Goal: Task Accomplishment & Management: Manage account settings

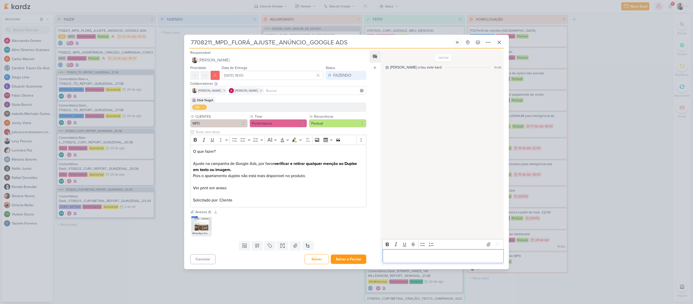
click at [425, 256] on p "Editor editing area: main" at bounding box center [443, 256] width 116 height 6
click at [498, 239] on button at bounding box center [498, 238] width 8 height 8
click at [335, 77] on div "FAZENDO" at bounding box center [343, 75] width 18 height 6
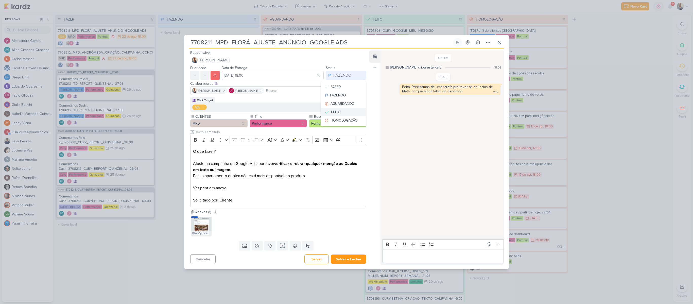
click at [334, 112] on div "FEITO" at bounding box center [336, 111] width 10 height 5
click at [346, 258] on button "Salvar e Fechar" at bounding box center [349, 259] width 36 height 9
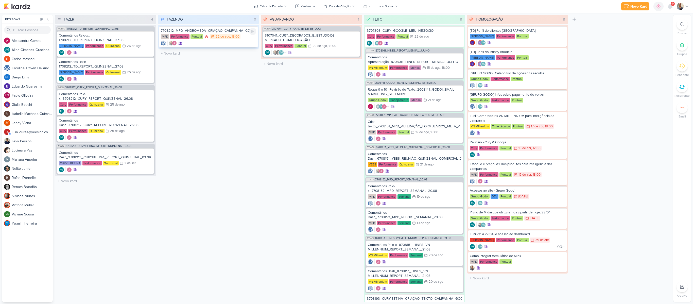
click at [196, 30] on div "7708212_MPD_ANDRÔMEDA_CRIAÇÃO_CAMPANHA_CONCORRENTE" at bounding box center [208, 30] width 95 height 5
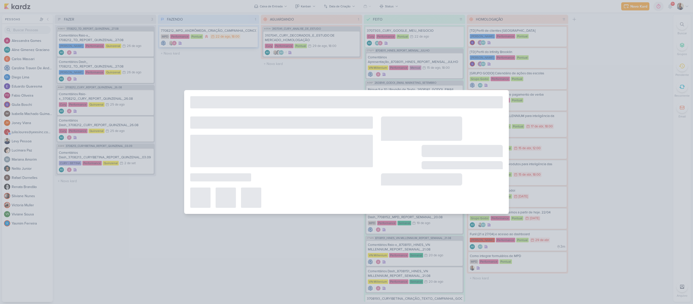
type input "7708212_MPD_ANDRÔMEDA_CRIAÇÃO_CAMPANHA_CONCORRENTE"
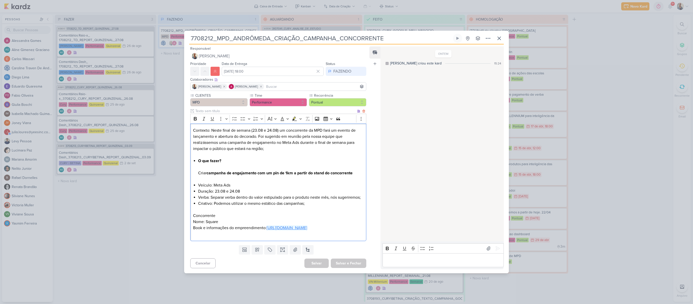
click at [267, 230] on link "[URL][DOMAIN_NAME]" at bounding box center [287, 227] width 41 height 5
click at [415, 262] on div "Editor editing area: main" at bounding box center [443, 260] width 121 height 14
click at [491, 253] on div "Enter" at bounding box center [493, 248] width 17 height 8
click at [496, 251] on icon at bounding box center [498, 249] width 4 height 4
click at [328, 68] on button "FAZENDO" at bounding box center [346, 71] width 41 height 9
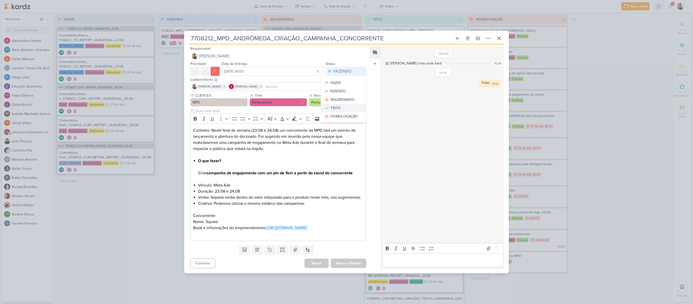
click at [338, 105] on button "FEITO" at bounding box center [343, 108] width 45 height 8
click at [347, 268] on button "Salvar e Fechar" at bounding box center [349, 263] width 36 height 9
